Goal: Transaction & Acquisition: Purchase product/service

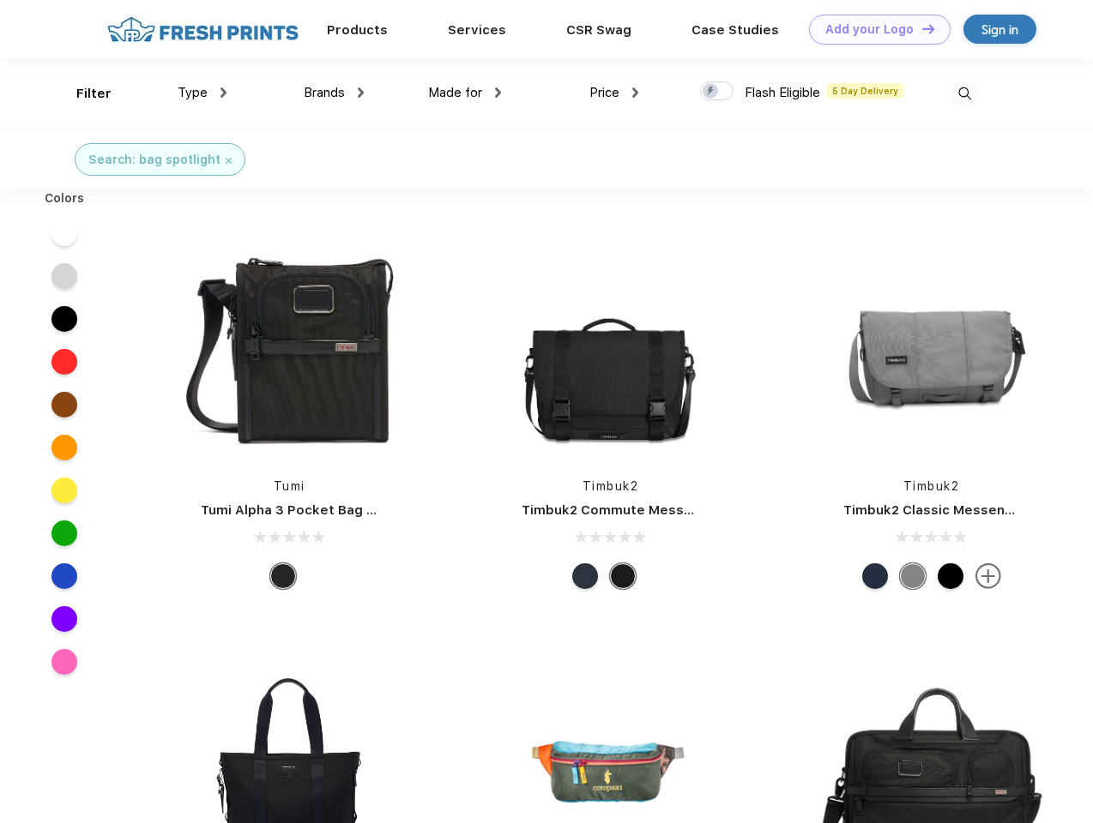
scroll to position [1, 0]
click at [873, 29] on link "Add your Logo Design Tool" at bounding box center [880, 30] width 142 height 30
click at [0, 0] on div "Design Tool" at bounding box center [0, 0] width 0 height 0
click at [920, 28] on link "Add your Logo Design Tool" at bounding box center [880, 30] width 142 height 30
click at [82, 93] on div "Filter" at bounding box center [93, 94] width 35 height 20
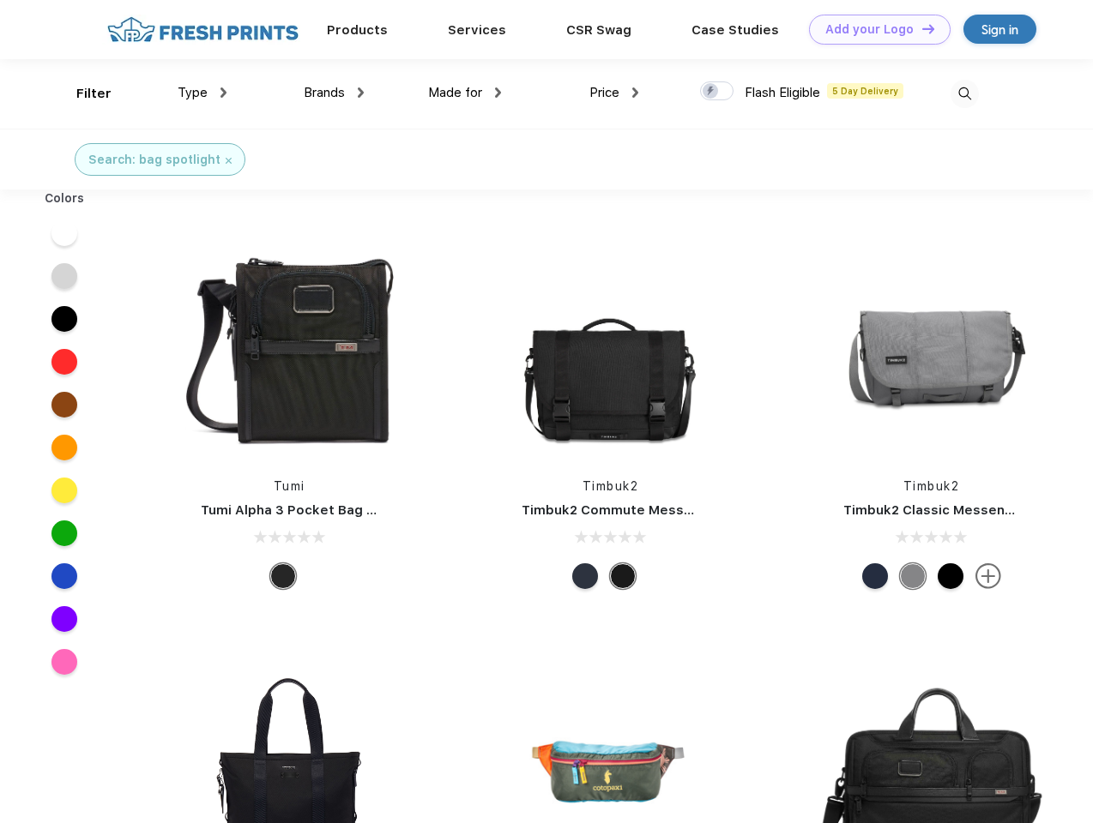
click at [202, 93] on span "Type" at bounding box center [193, 92] width 30 height 15
click at [334, 93] on span "Brands" at bounding box center [324, 92] width 41 height 15
click at [465, 93] on span "Made for" at bounding box center [455, 92] width 54 height 15
click at [614, 93] on span "Price" at bounding box center [604, 92] width 30 height 15
click at [717, 92] on div at bounding box center [716, 90] width 33 height 19
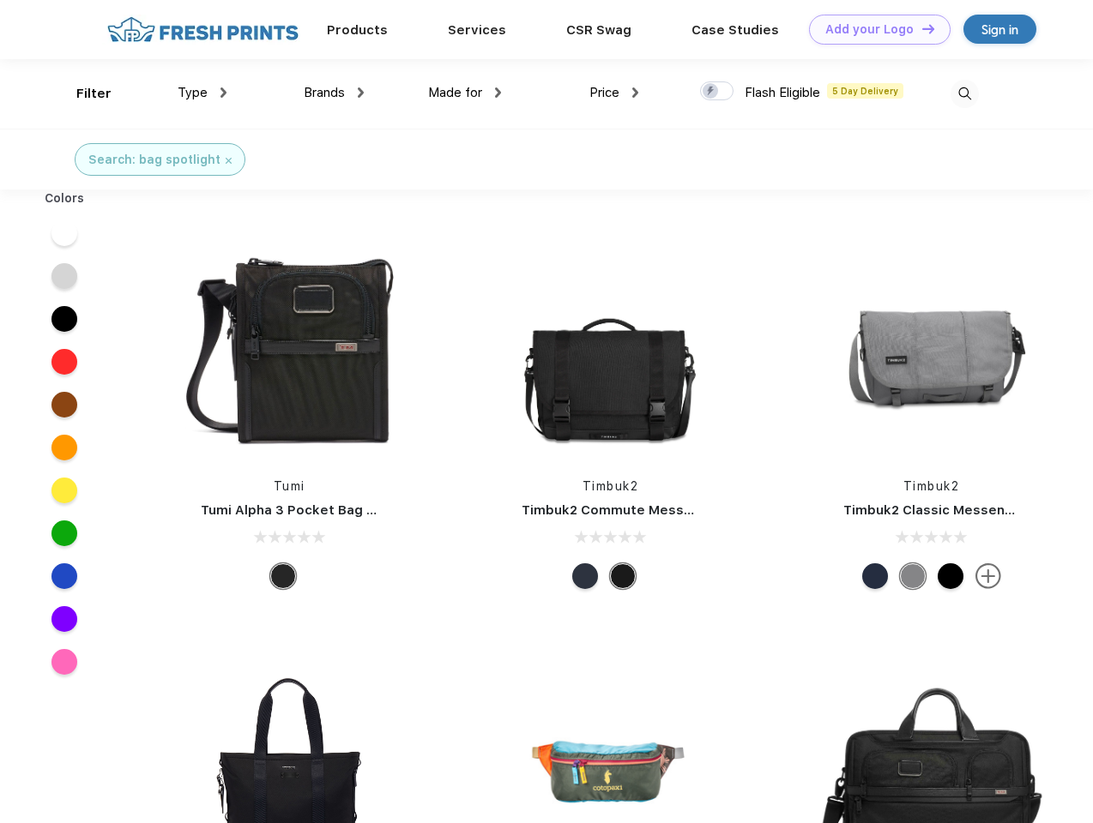
click at [711, 92] on input "checkbox" at bounding box center [705, 86] width 11 height 11
click at [964, 93] on img at bounding box center [964, 94] width 28 height 28
